Goal: Book appointment/travel/reservation

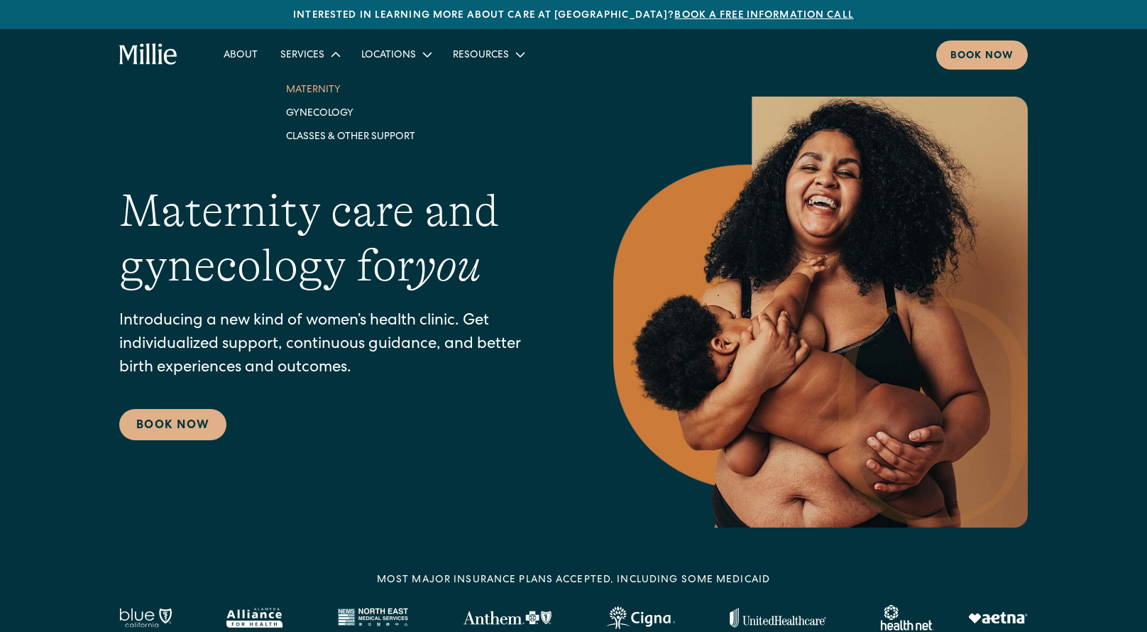
click at [322, 89] on link "Maternity" at bounding box center [351, 88] width 152 height 23
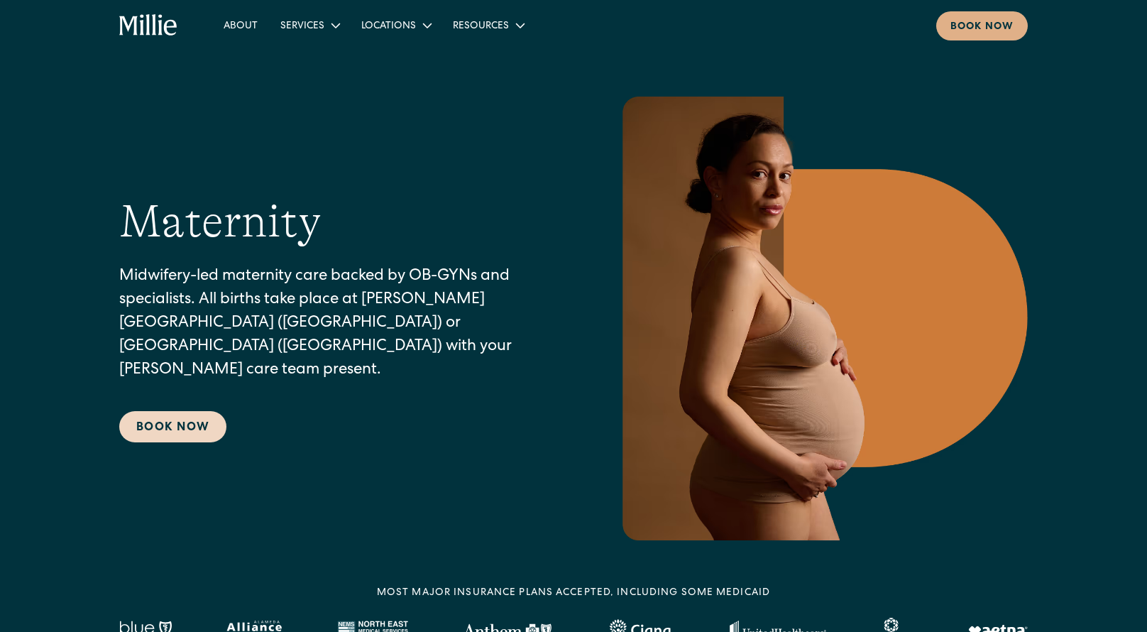
click at [185, 427] on link "Book Now" at bounding box center [172, 426] width 107 height 31
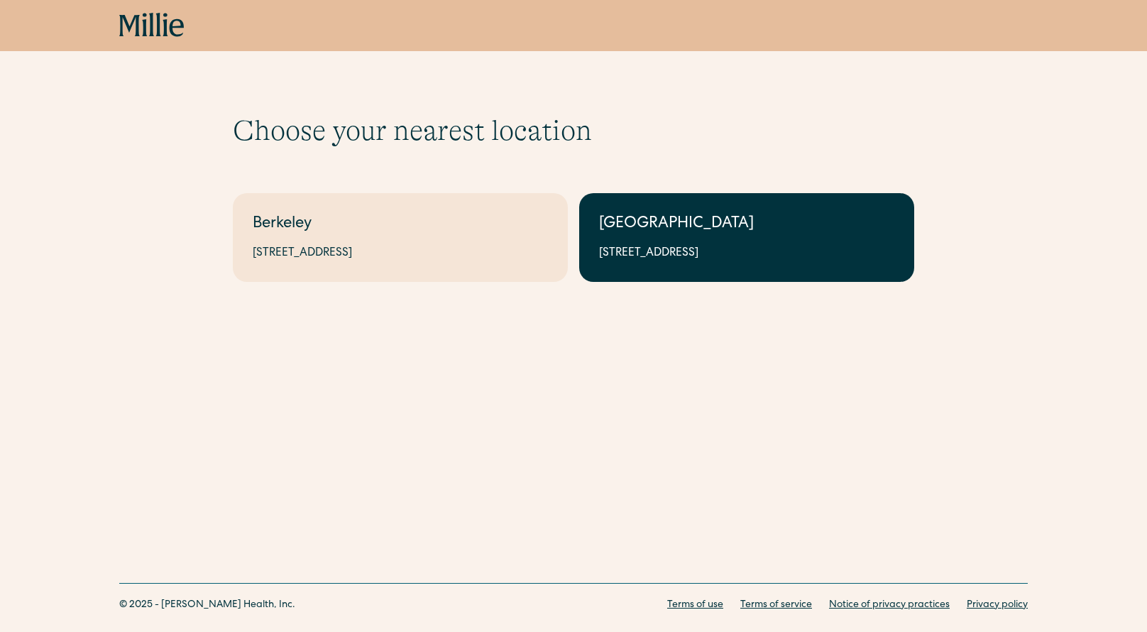
click at [642, 233] on div "[GEOGRAPHIC_DATA]" at bounding box center [746, 224] width 295 height 23
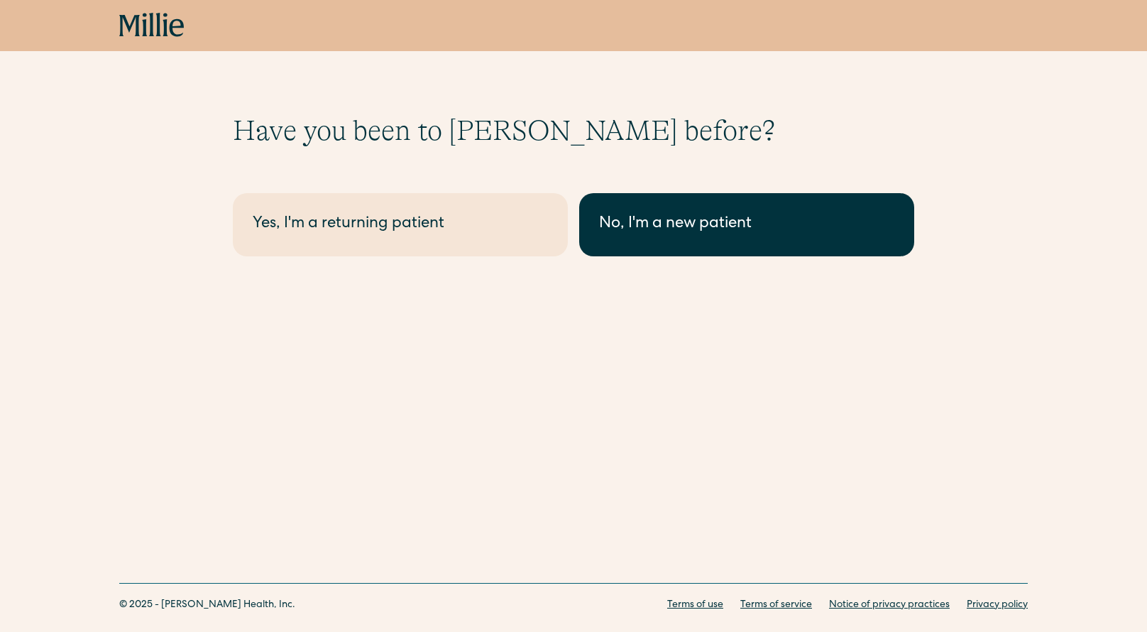
click at [665, 196] on link "No, I'm a new patient" at bounding box center [746, 224] width 335 height 63
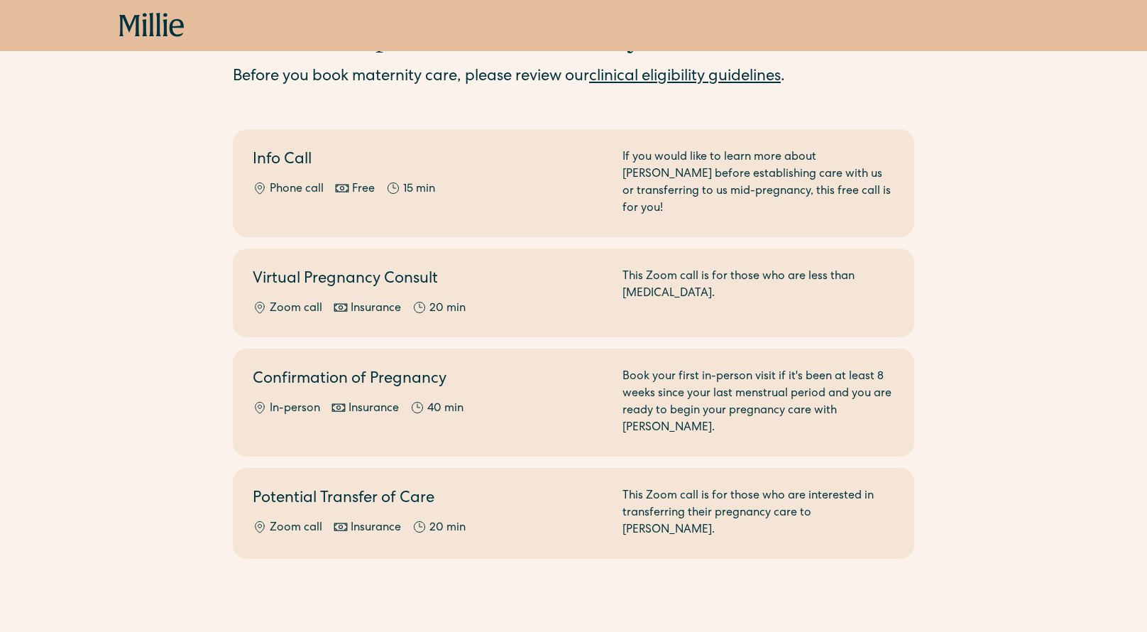
scroll to position [89, 0]
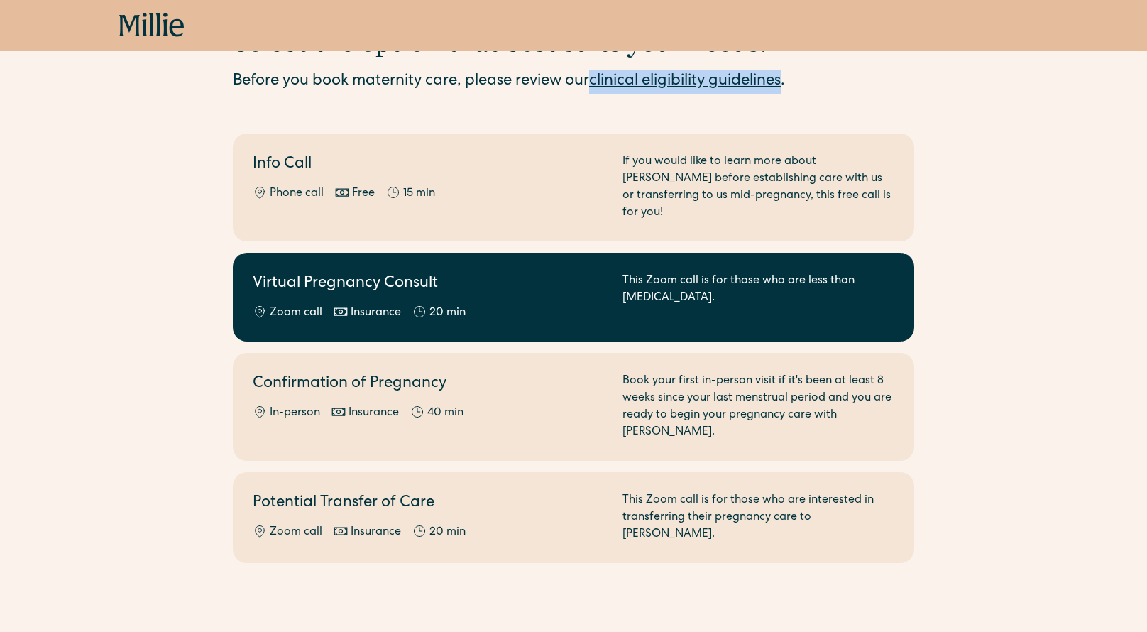
click at [747, 298] on div "This Zoom call is for those who are less than 8 weeks pregnant." at bounding box center [758, 297] width 272 height 49
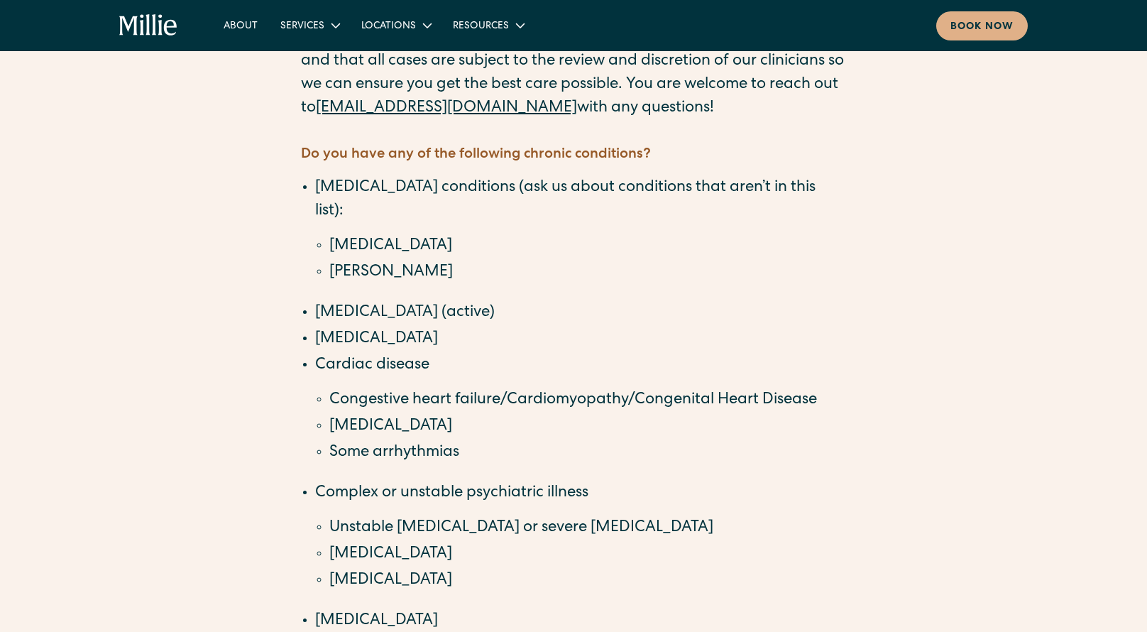
scroll to position [546, 0]
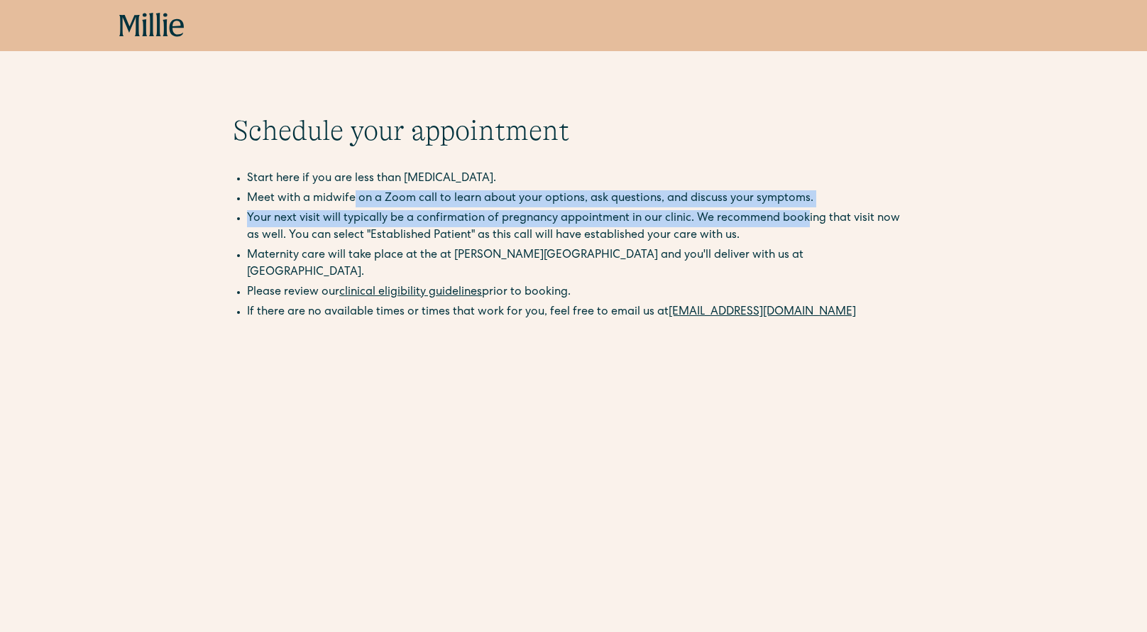
drag, startPoint x: 354, startPoint y: 197, endPoint x: 805, endPoint y: 214, distance: 450.9
click at [805, 214] on ul "Start here if you are less than [MEDICAL_DATA]. Meet with a midwife on a Zoom c…" at bounding box center [573, 208] width 681 height 77
click at [792, 226] on li "Your next visit will typically be a confirmation of pregnancy appointment in ou…" at bounding box center [580, 227] width 667 height 34
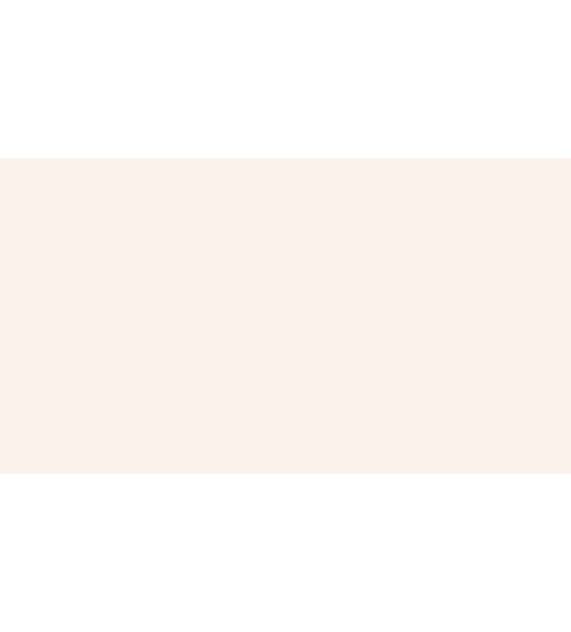
scroll to position [388, 0]
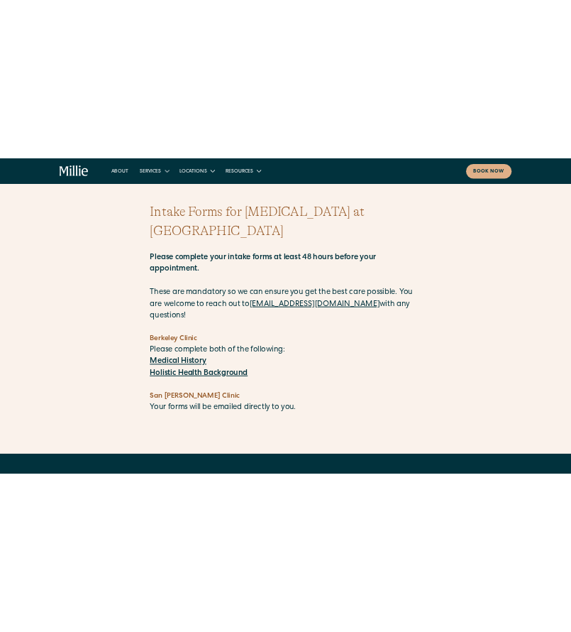
scroll to position [21, 0]
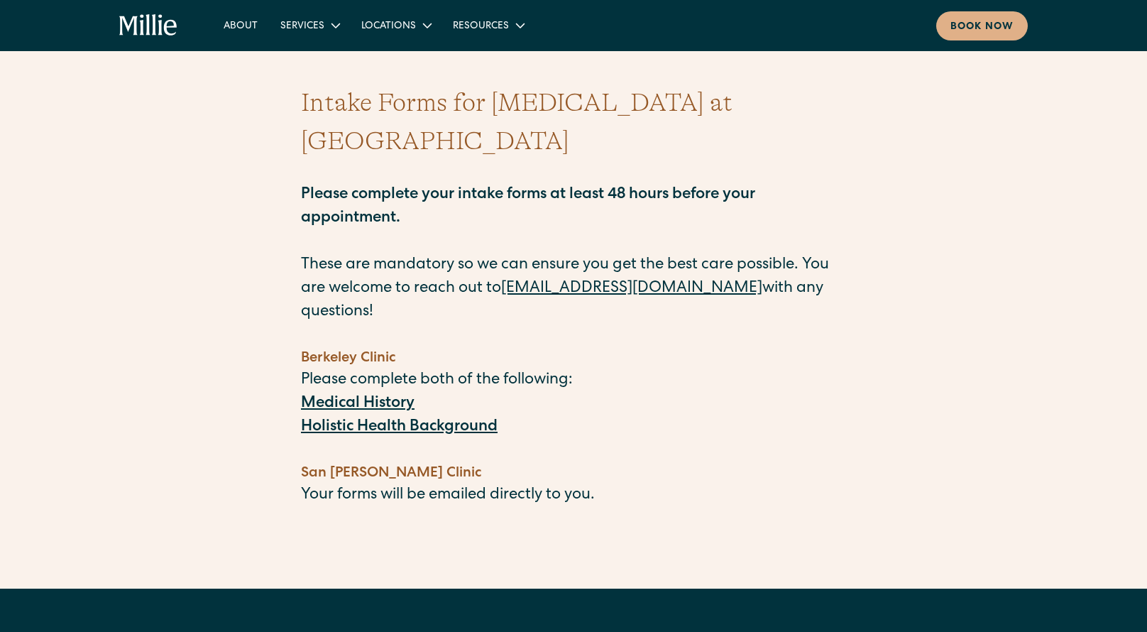
click at [389, 396] on strong "Medical History" at bounding box center [358, 404] width 114 height 16
click at [407, 419] on strong "Holistic Health Background" at bounding box center [399, 427] width 197 height 16
